Goal: Information Seeking & Learning: Learn about a topic

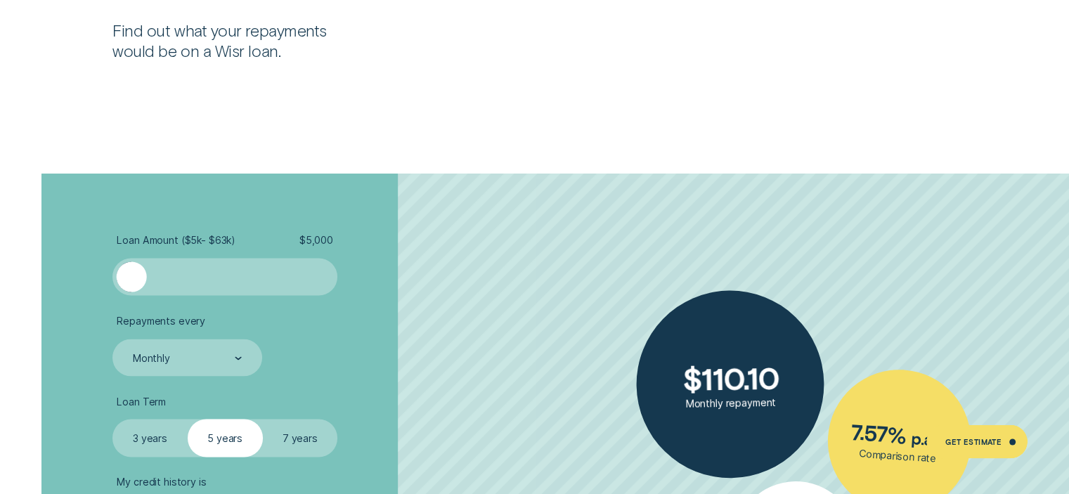
scroll to position [2618, 0]
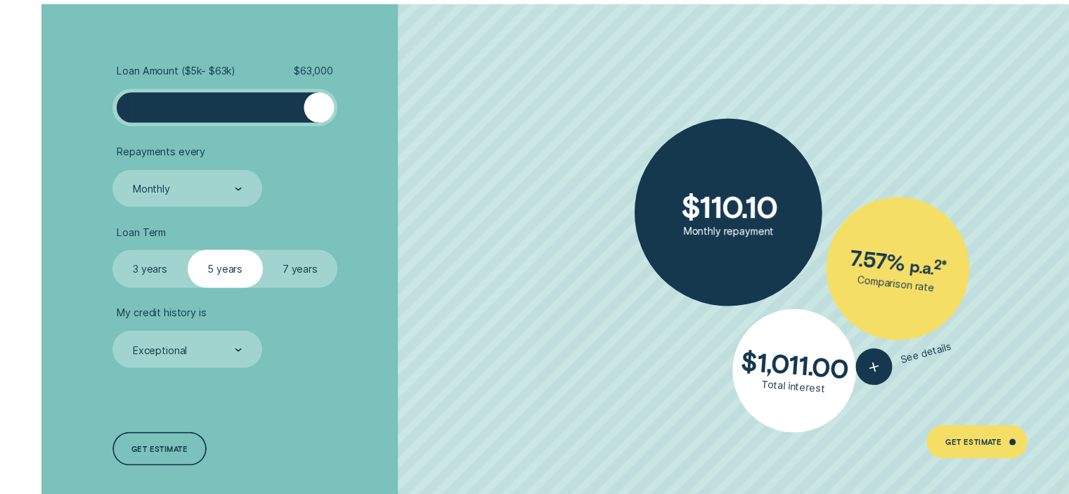
click at [658, 207] on div "Loan Amount ( $5k - $63k ) $ 63,000 Repayments every Monthly Loan Term Select L…" at bounding box center [534, 265] width 999 height 522
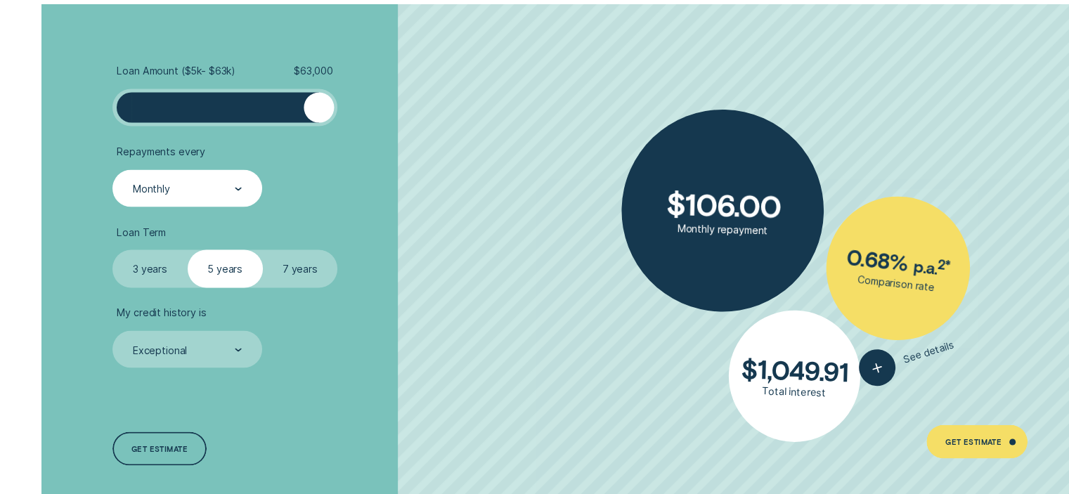
click at [198, 174] on div "Monthly" at bounding box center [186, 187] width 149 height 37
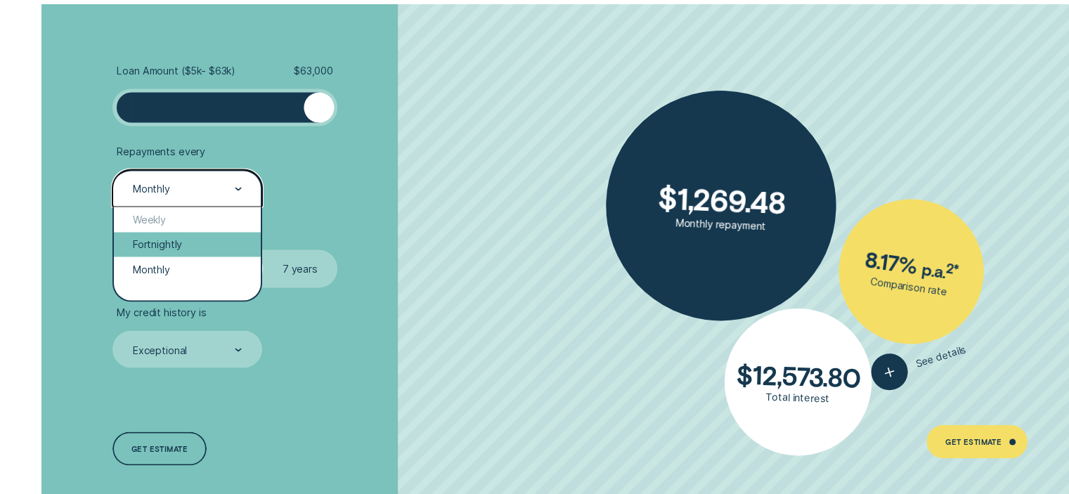
click at [202, 242] on div "Fortnightly" at bounding box center [187, 244] width 146 height 25
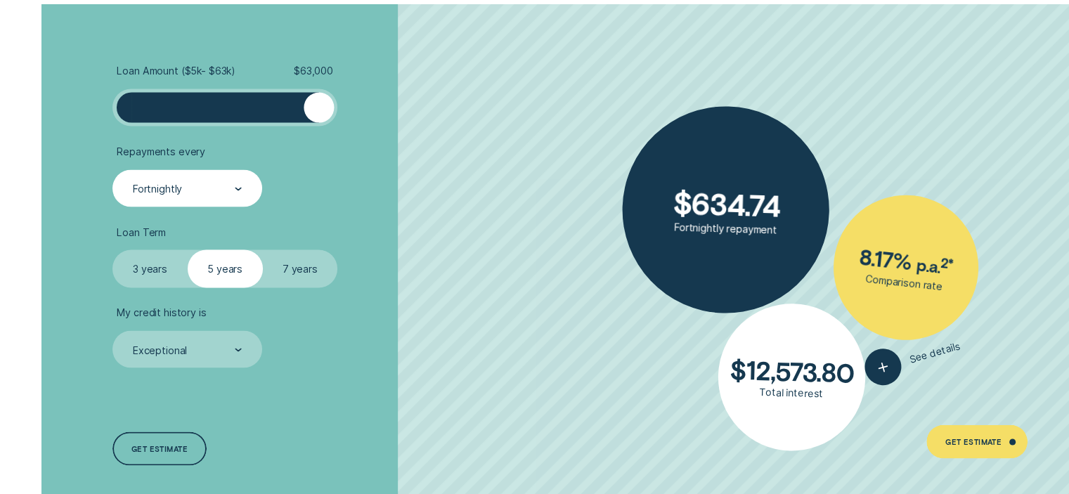
click at [172, 266] on label "3 years" at bounding box center [149, 268] width 75 height 37
click at [112, 250] on input "3 years" at bounding box center [112, 250] width 0 height 0
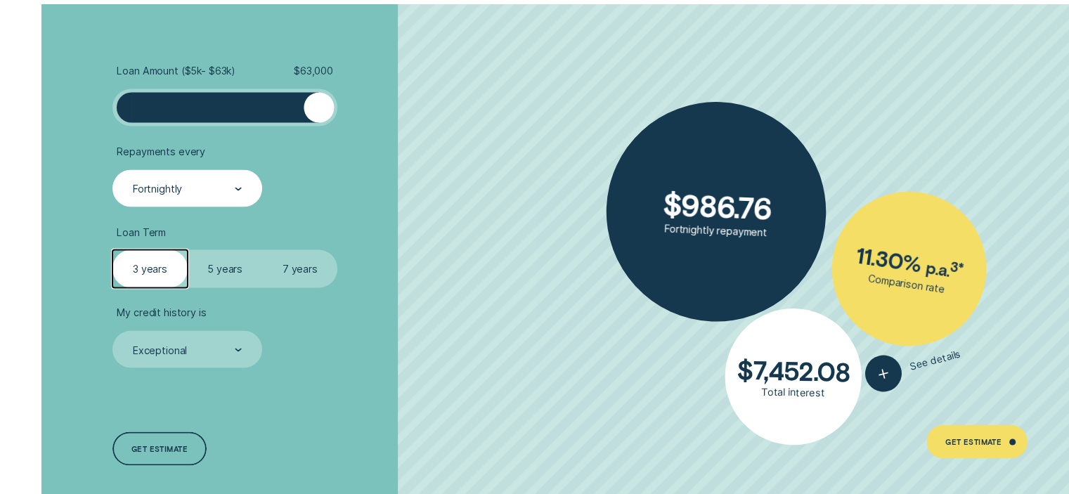
scroll to position [2663, 0]
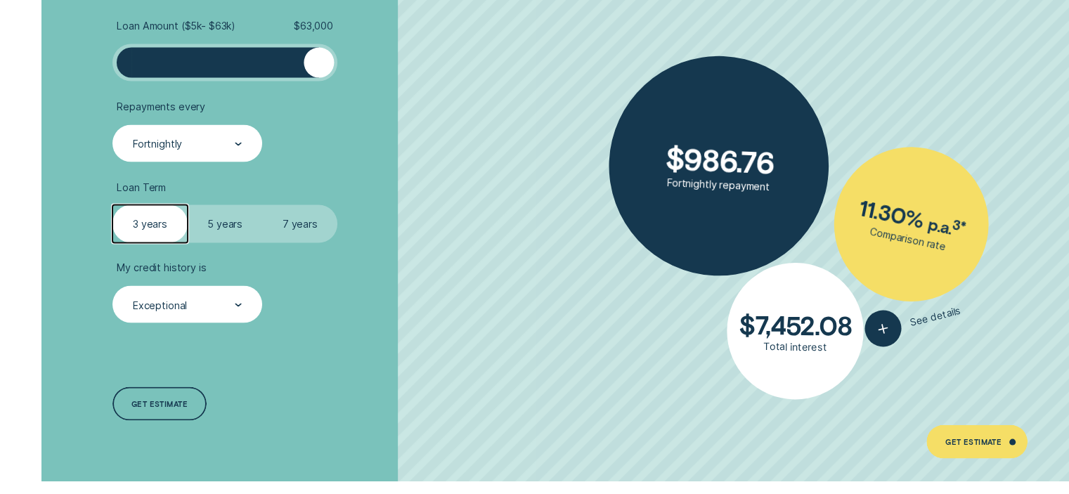
click at [198, 290] on div "Exceptional" at bounding box center [186, 303] width 149 height 37
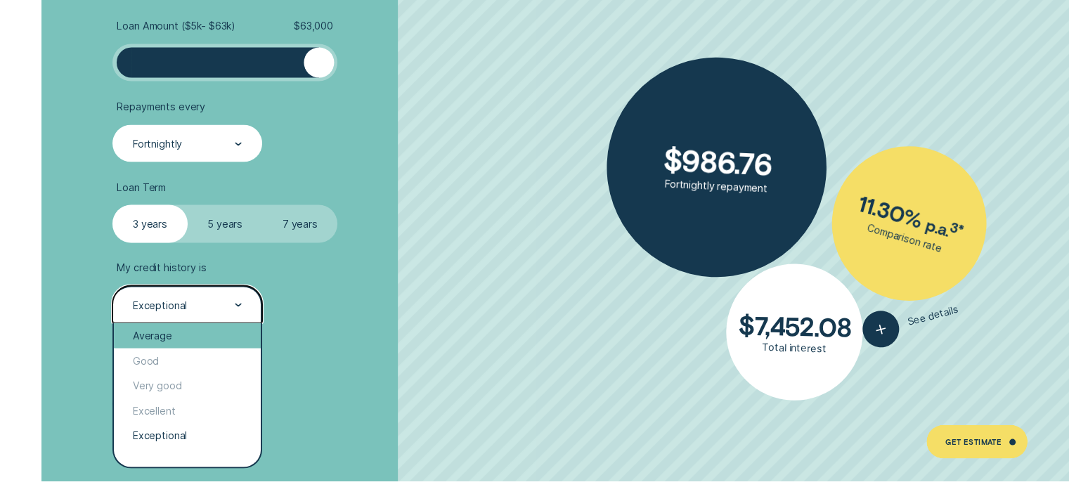
click at [171, 331] on div "Average" at bounding box center [187, 335] width 146 height 25
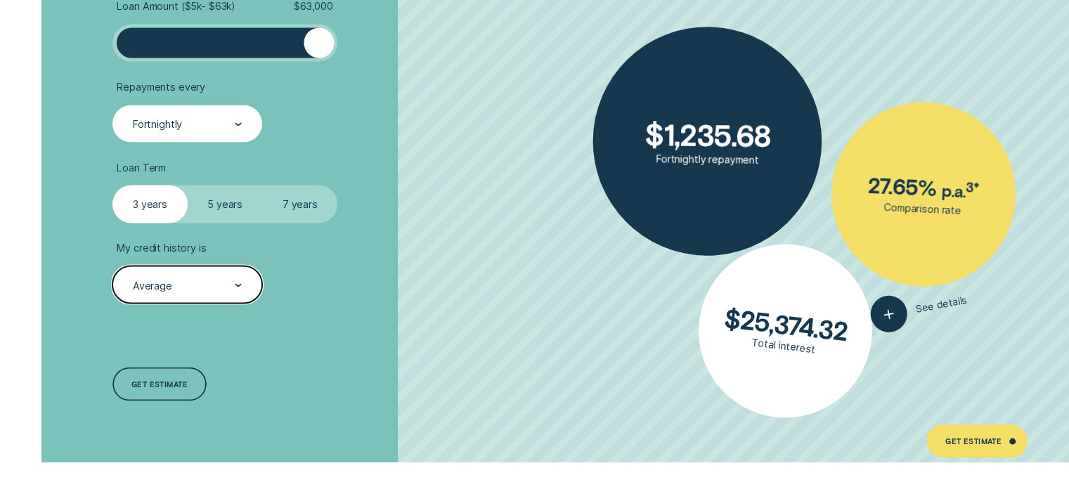
scroll to position [2682, 0]
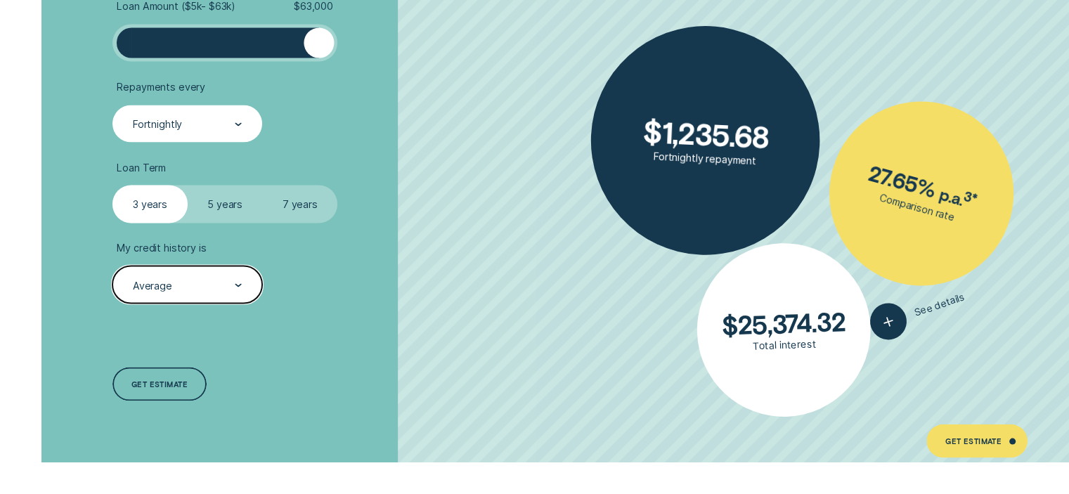
click at [299, 202] on label "7 years" at bounding box center [300, 204] width 75 height 37
click at [263, 186] on input "7 years" at bounding box center [263, 186] width 0 height 0
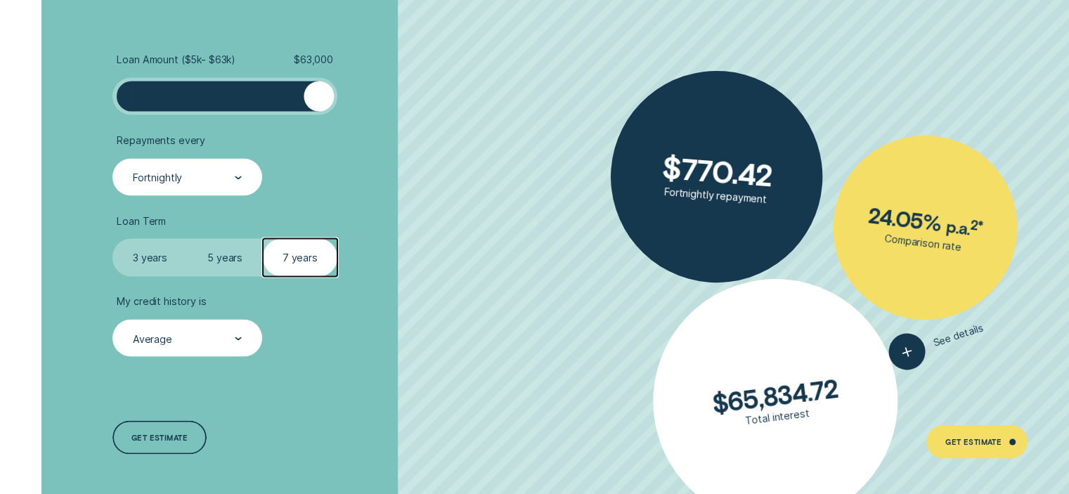
scroll to position [2630, 0]
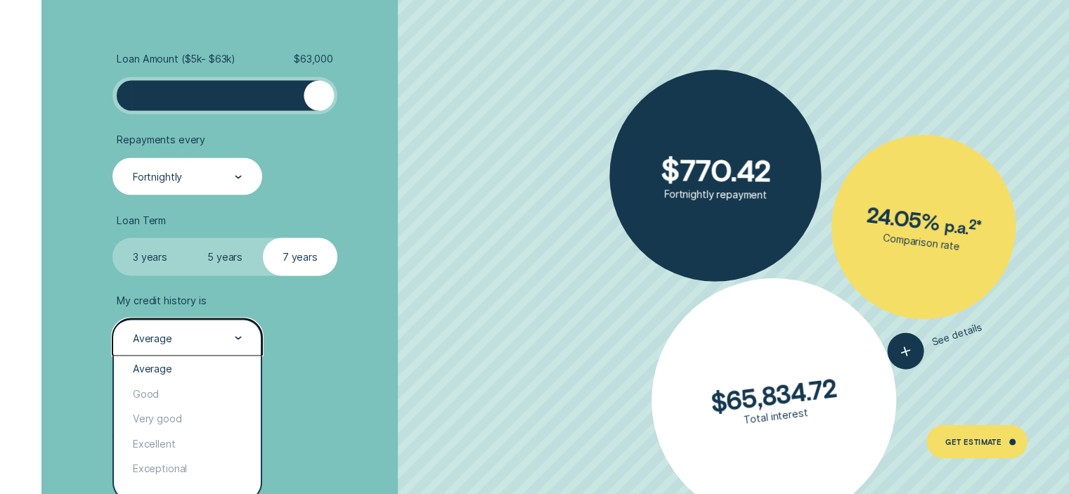
click at [182, 354] on div "Average" at bounding box center [186, 336] width 149 height 37
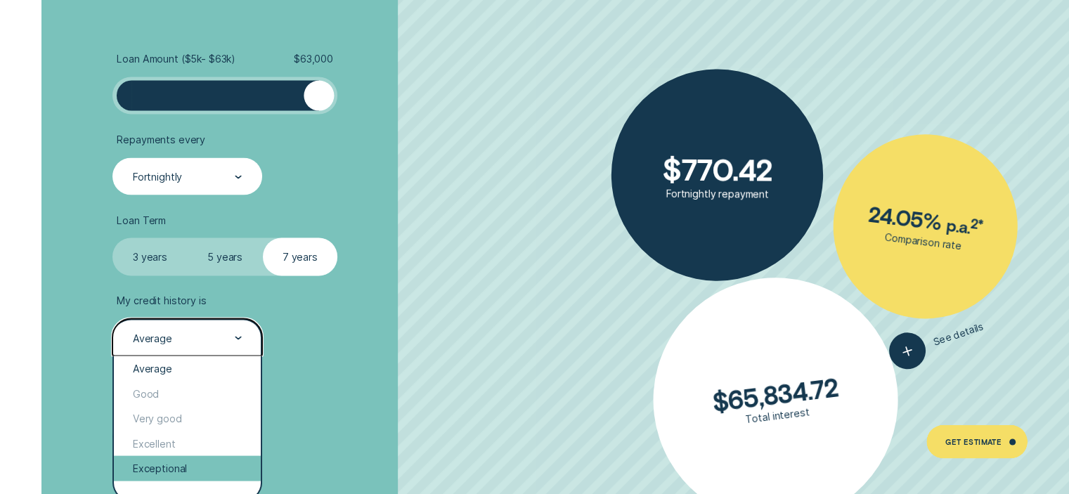
click at [197, 469] on div "Exceptional" at bounding box center [187, 467] width 146 height 25
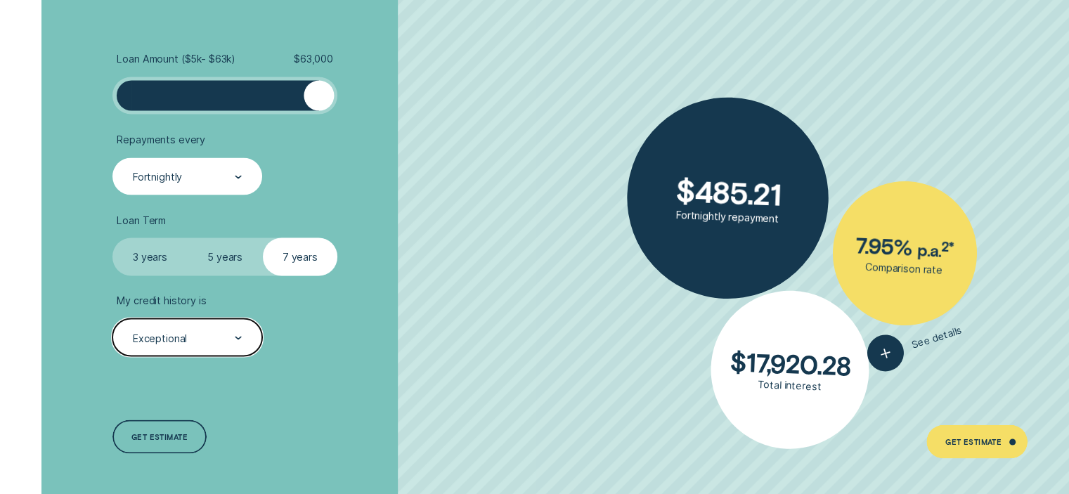
click at [250, 159] on div "Fortnightly" at bounding box center [186, 175] width 149 height 37
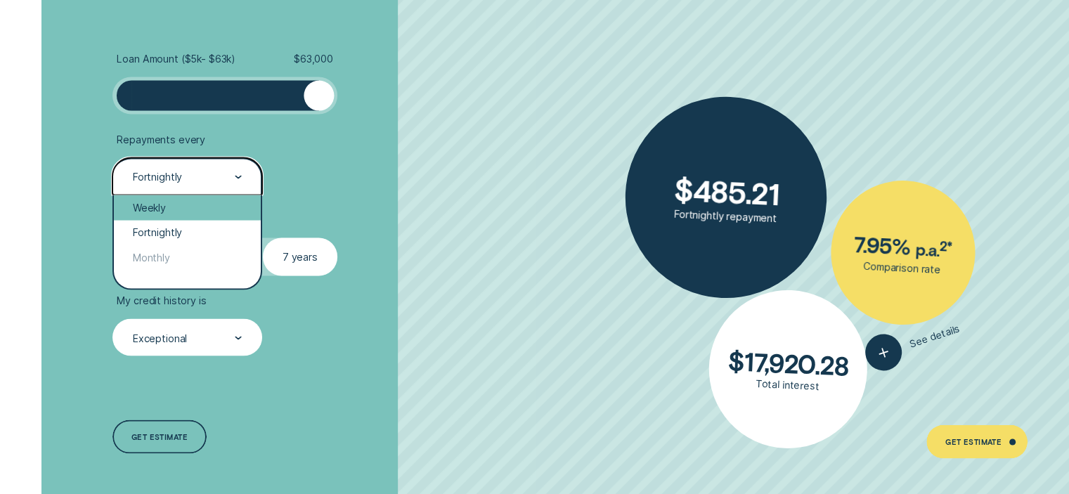
click at [220, 210] on div "Weekly" at bounding box center [187, 207] width 146 height 25
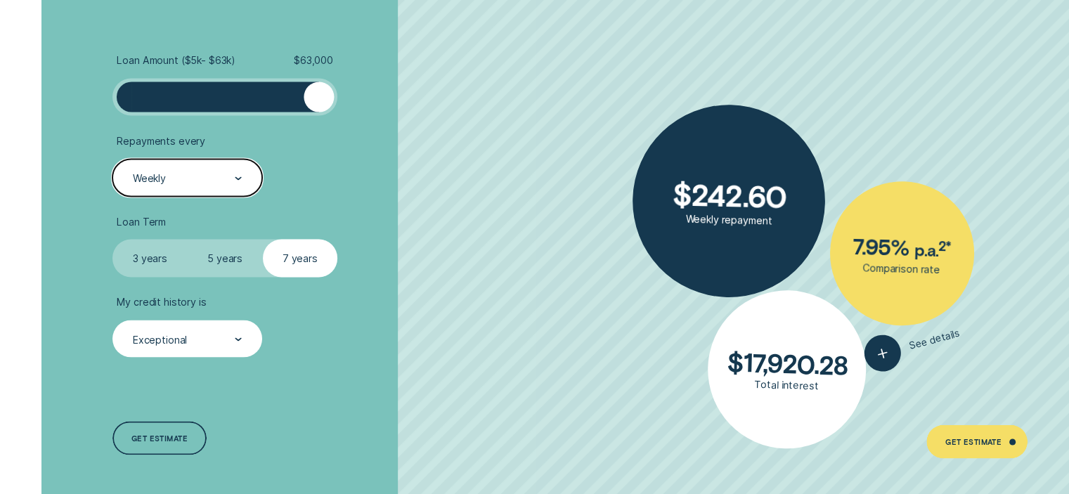
scroll to position [2629, 0]
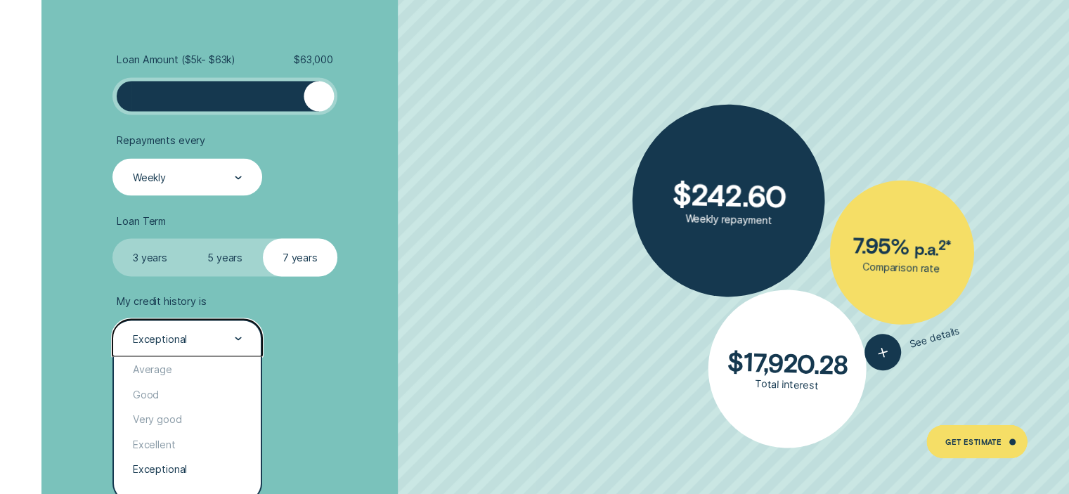
click at [208, 334] on div "Exceptional" at bounding box center [186, 339] width 110 height 14
click at [195, 364] on div "Average" at bounding box center [187, 368] width 146 height 25
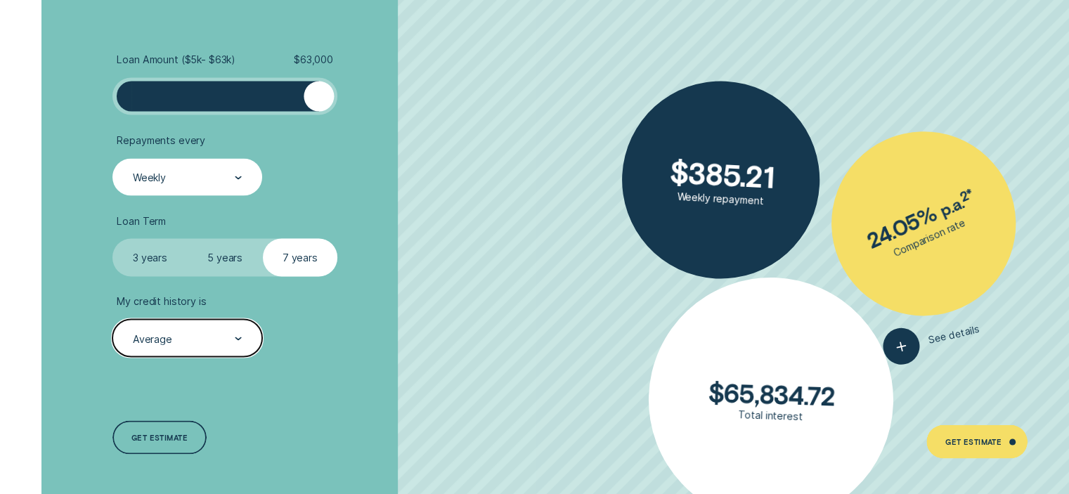
click at [231, 326] on div "Average" at bounding box center [186, 337] width 149 height 37
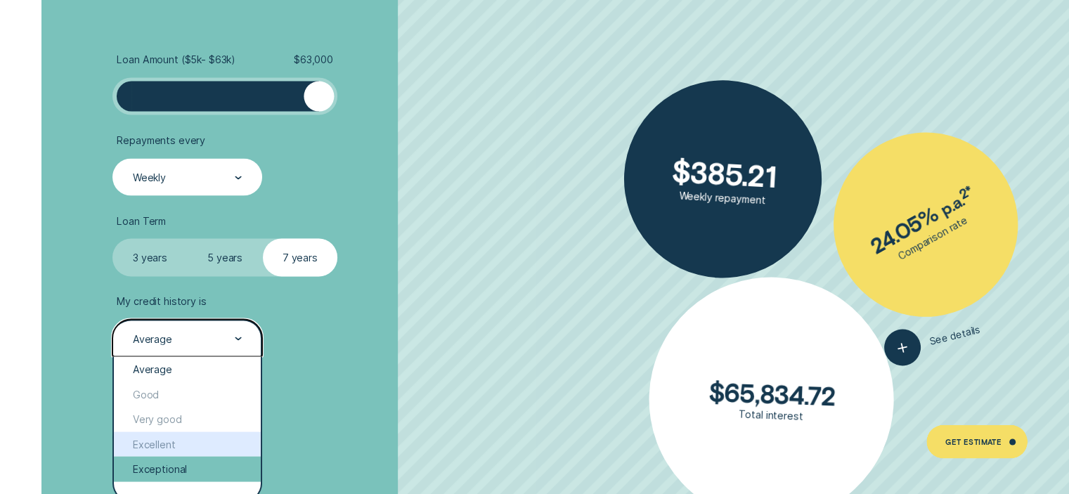
click at [209, 456] on div "Exceptional" at bounding box center [187, 468] width 146 height 25
click at [209, 455] on div "Loan Amount ( $5k - $63k ) $ 63,000 Repayments every Weekly Loan Term Select Lo…" at bounding box center [284, 254] width 357 height 522
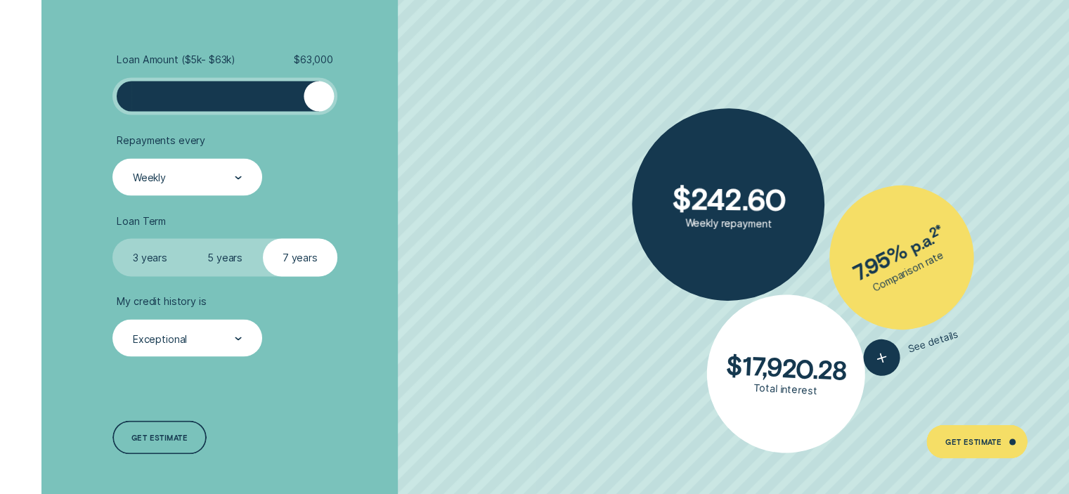
click at [240, 337] on icon at bounding box center [237, 338] width 5 height 2
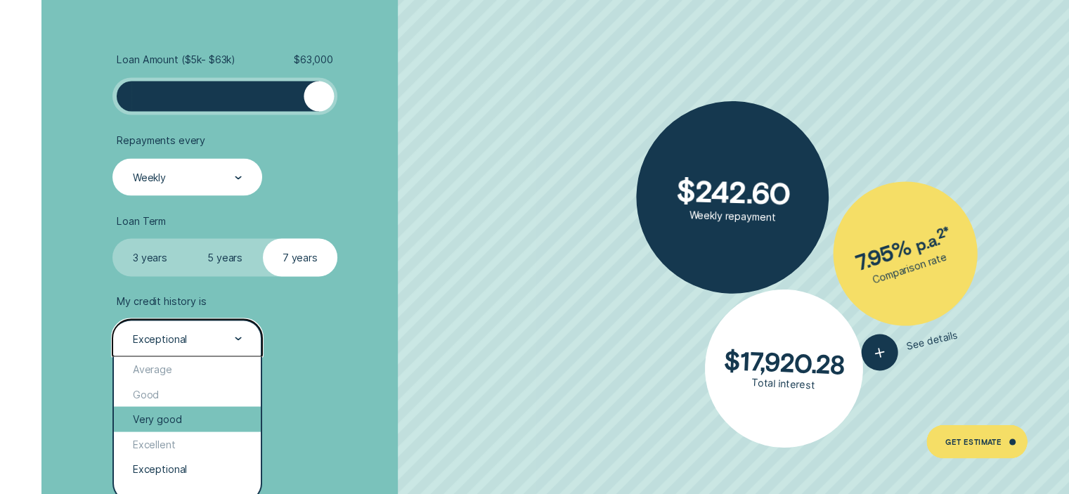
click at [214, 423] on div "Very good" at bounding box center [187, 418] width 146 height 25
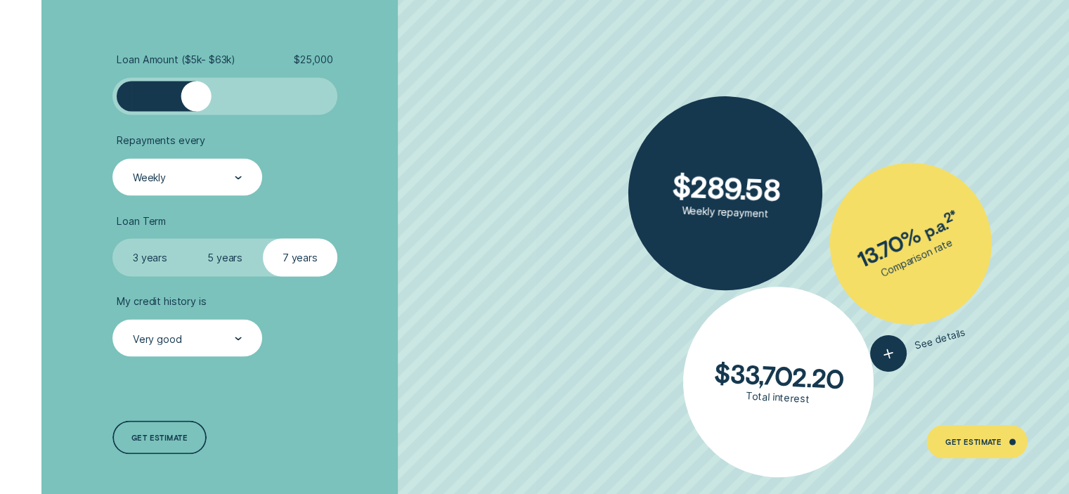
drag, startPoint x: 323, startPoint y: 84, endPoint x: 198, endPoint y: 81, distance: 125.8
click at [198, 81] on div at bounding box center [196, 96] width 30 height 30
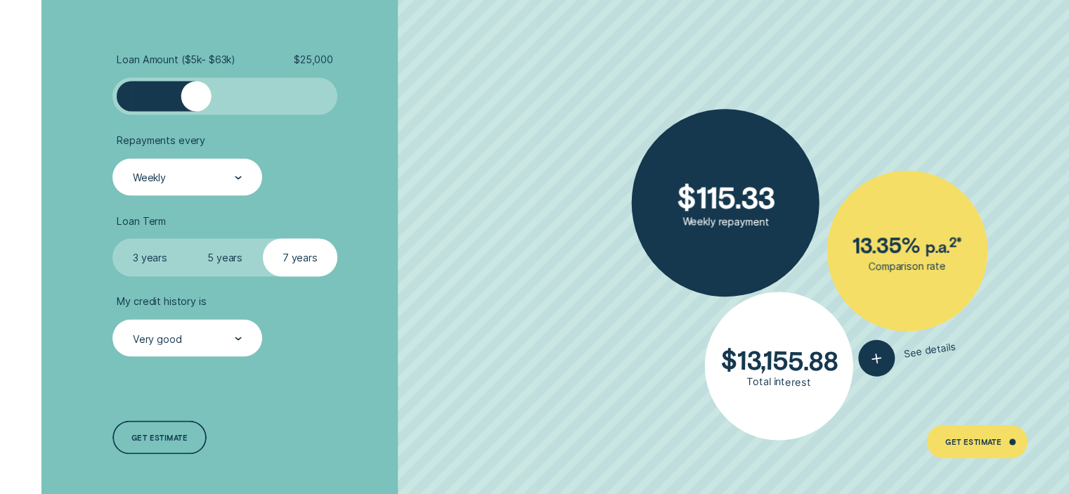
click at [154, 264] on label "3 years" at bounding box center [149, 256] width 75 height 37
click at [112, 238] on input "3 years" at bounding box center [112, 238] width 0 height 0
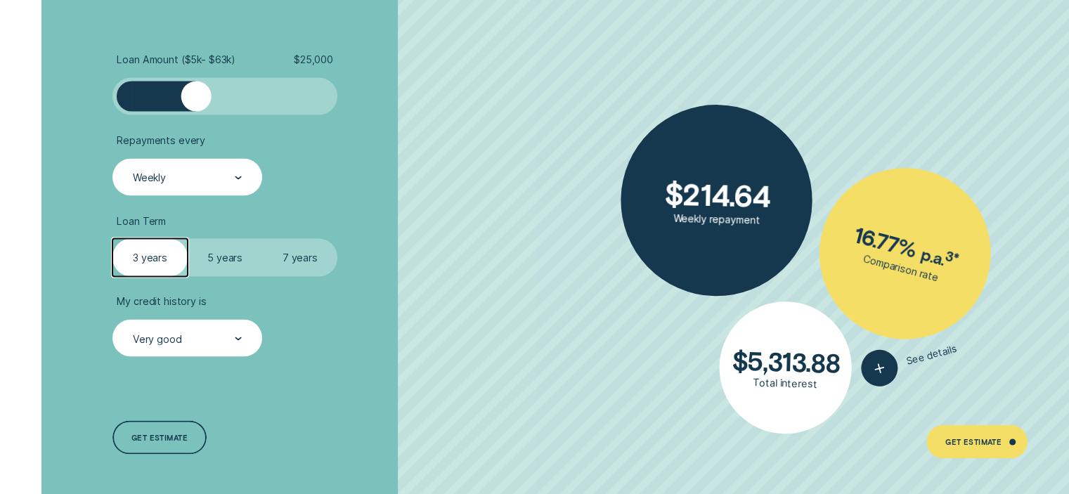
click at [186, 338] on div "Very good" at bounding box center [186, 339] width 110 height 14
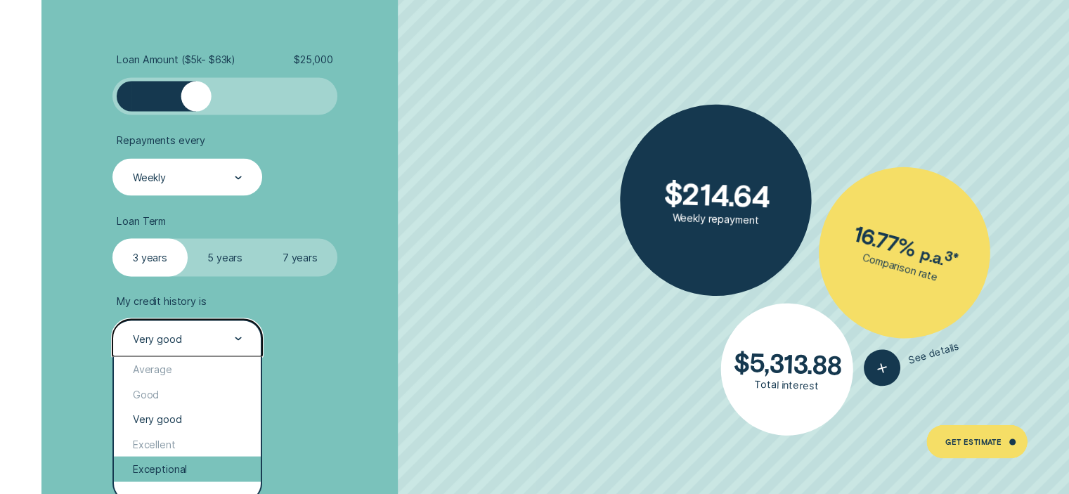
click at [193, 469] on div "Exceptional" at bounding box center [187, 468] width 146 height 25
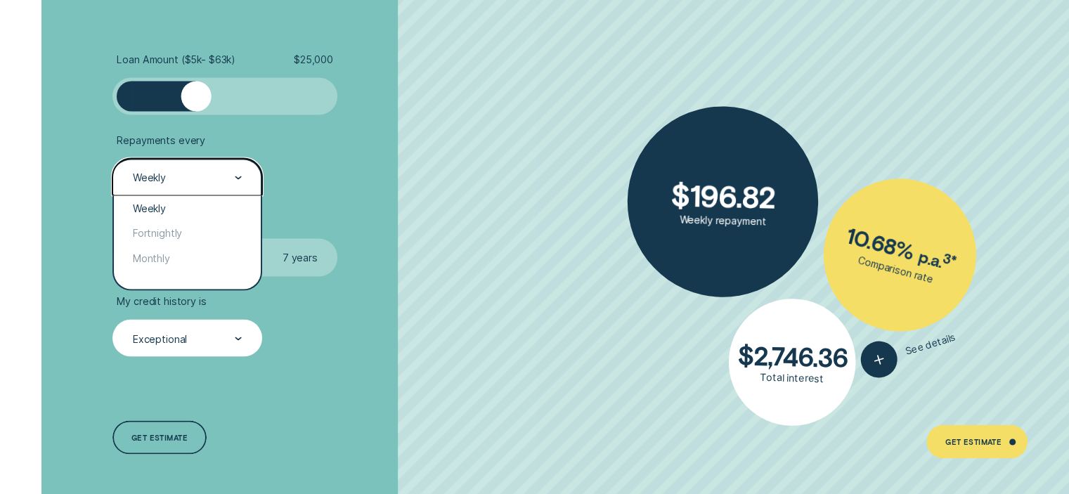
click at [235, 172] on div at bounding box center [238, 178] width 7 height 36
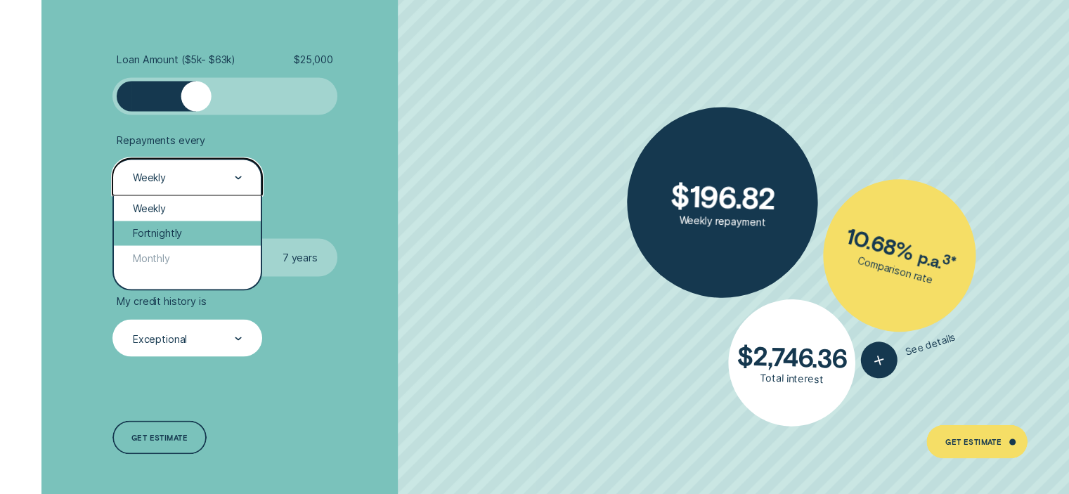
click at [179, 233] on div "Fortnightly" at bounding box center [187, 233] width 146 height 25
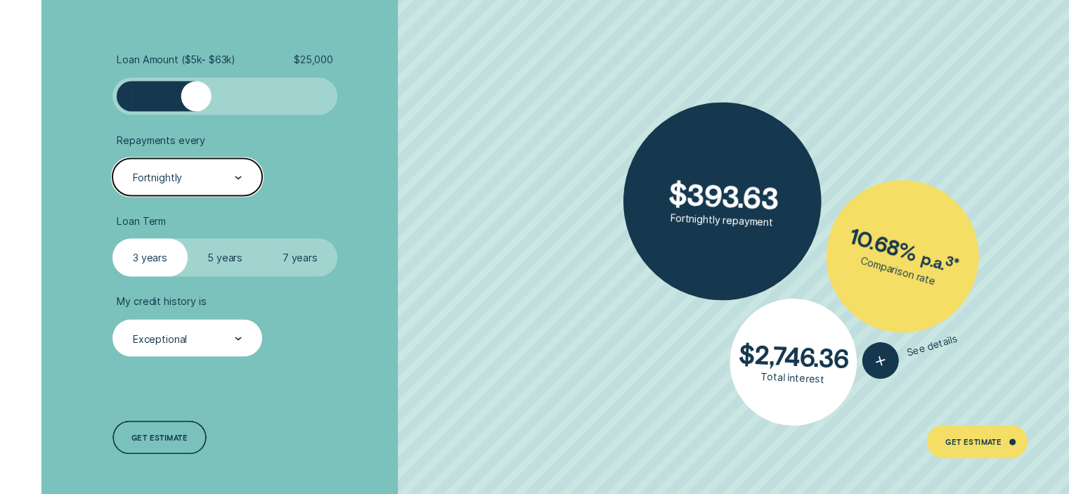
click at [203, 332] on div "Exceptional" at bounding box center [186, 339] width 110 height 14
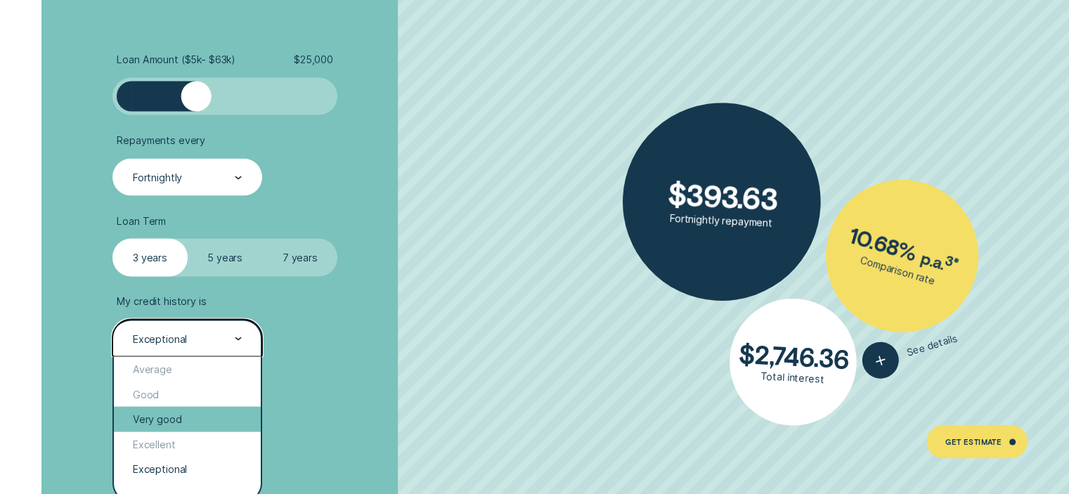
click at [205, 408] on div "Very good" at bounding box center [187, 418] width 146 height 25
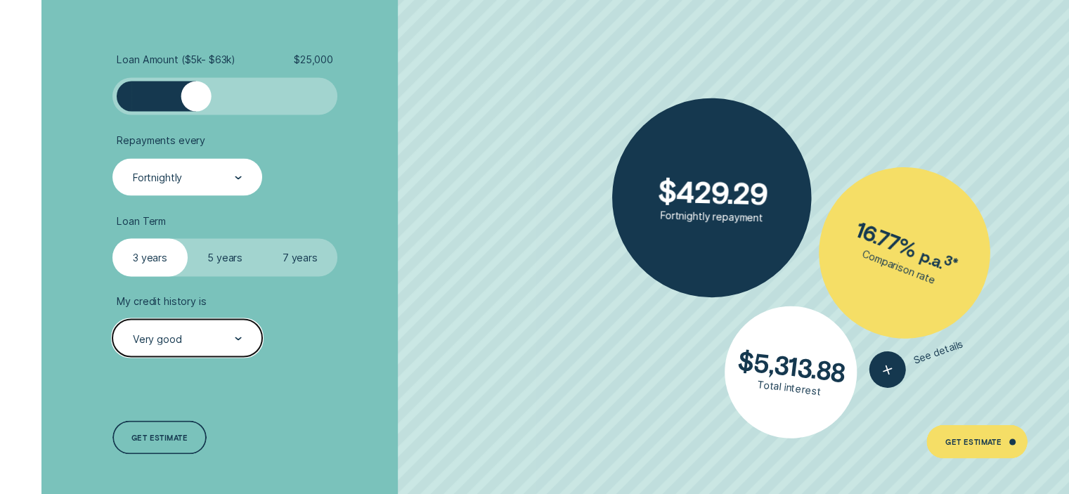
click at [298, 258] on label "7 years" at bounding box center [300, 256] width 75 height 37
click at [263, 238] on input "7 years" at bounding box center [263, 238] width 0 height 0
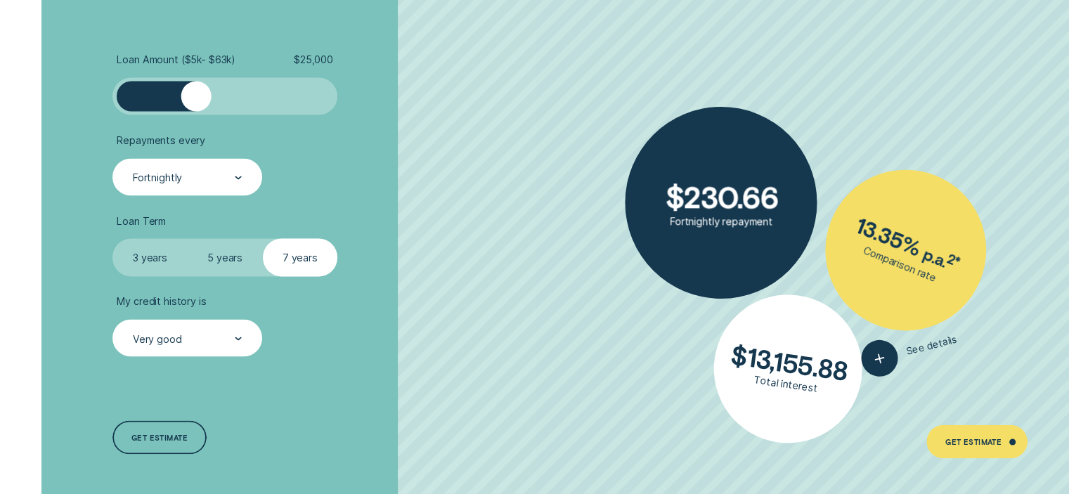
click at [162, 266] on label "3 years" at bounding box center [149, 256] width 75 height 37
click at [112, 238] on input "3 years" at bounding box center [112, 238] width 0 height 0
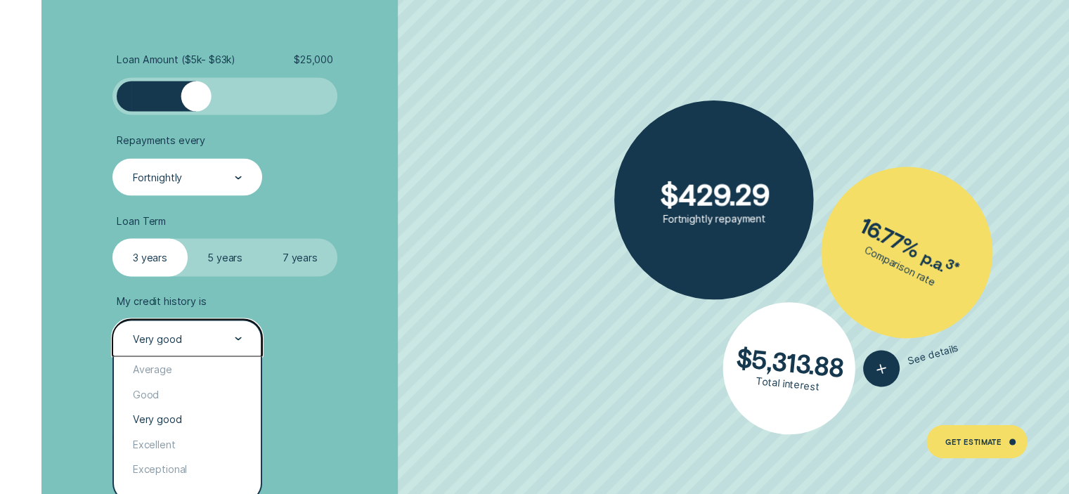
click at [219, 345] on div "Very good" at bounding box center [186, 337] width 149 height 37
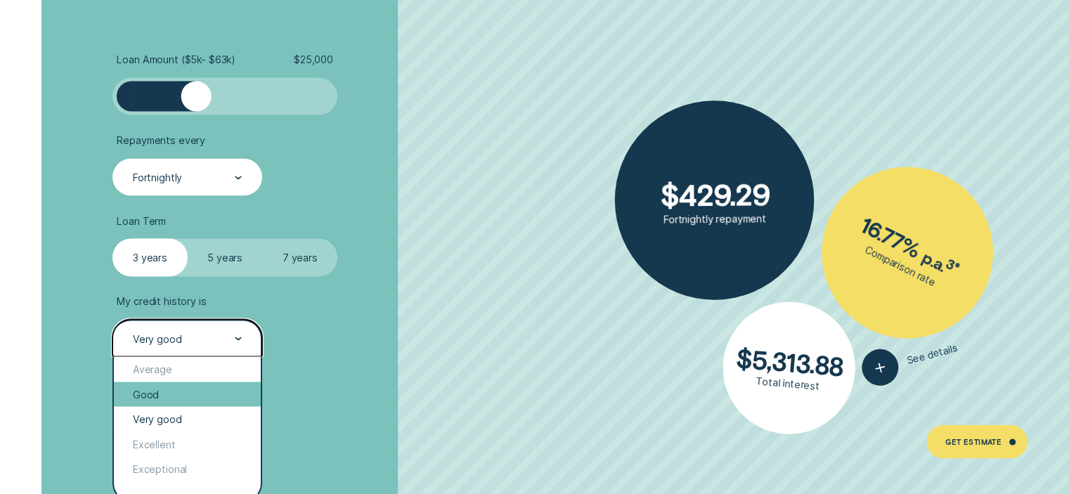
click at [206, 385] on div "Good" at bounding box center [187, 394] width 146 height 25
click at [206, 385] on div "Loan Amount ( $5k - $63k ) $ 25,000 Repayments every Fortnightly Loan Term Sele…" at bounding box center [284, 254] width 357 height 522
